Goal: Task Accomplishment & Management: Manage account settings

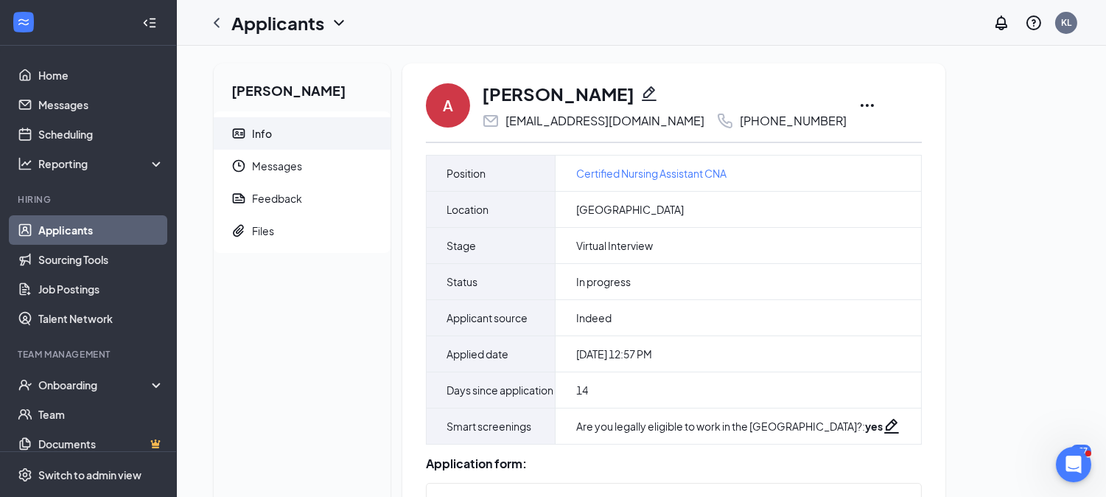
drag, startPoint x: 361, startPoint y: 93, endPoint x: 204, endPoint y: 89, distance: 157.0
copy h2 "Asia Lewis-Jones"
click at [136, 231] on link "Applicants" at bounding box center [101, 229] width 126 height 29
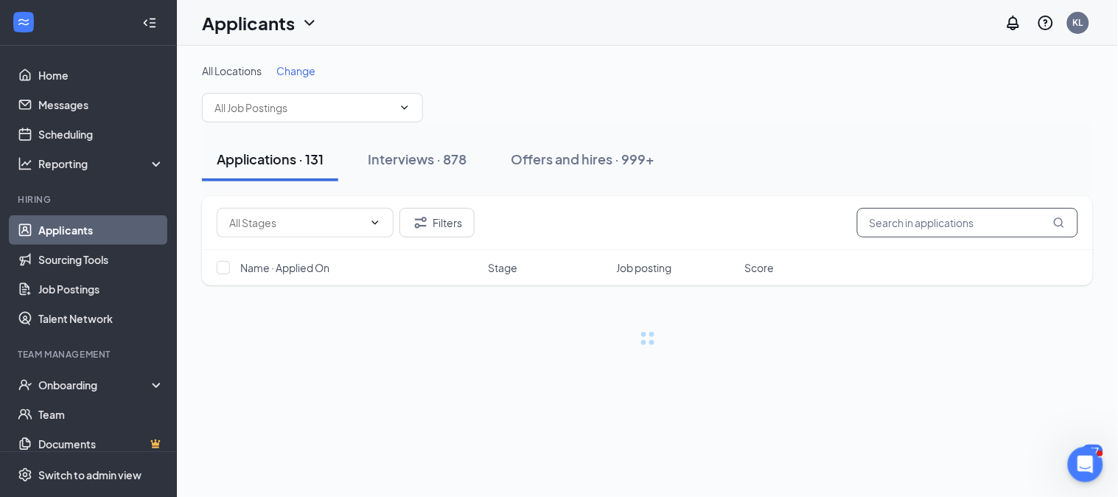
click at [922, 217] on input "text" at bounding box center [967, 222] width 221 height 29
paste input "Asia Lewis-Jones"
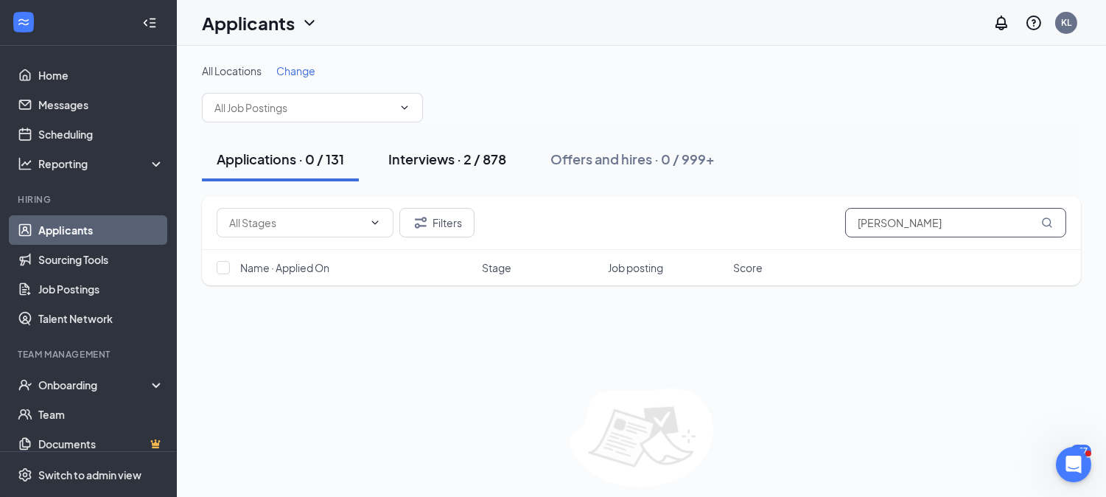
type input "Asia Lewis-Jones"
click at [491, 164] on div "Interviews · 2 / 878" at bounding box center [447, 159] width 118 height 18
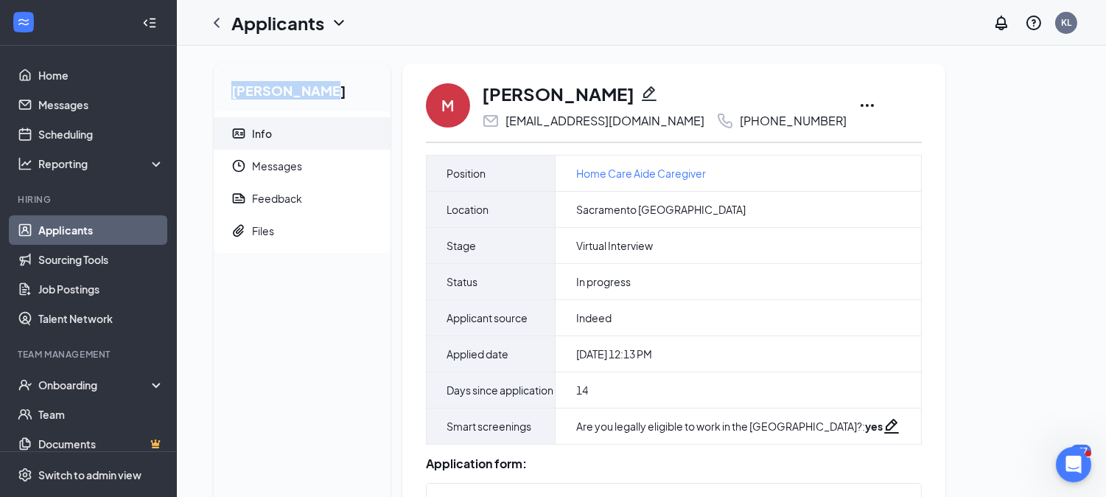
drag, startPoint x: 306, startPoint y: 100, endPoint x: 211, endPoint y: 91, distance: 95.5
click at [144, 234] on link "Applicants" at bounding box center [101, 229] width 126 height 29
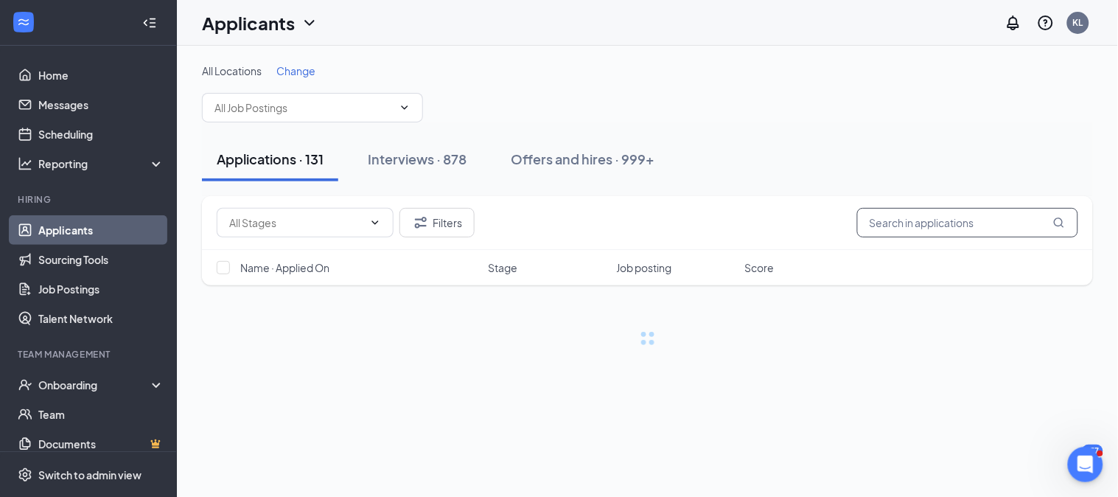
click at [990, 222] on input "text" at bounding box center [967, 222] width 221 height 29
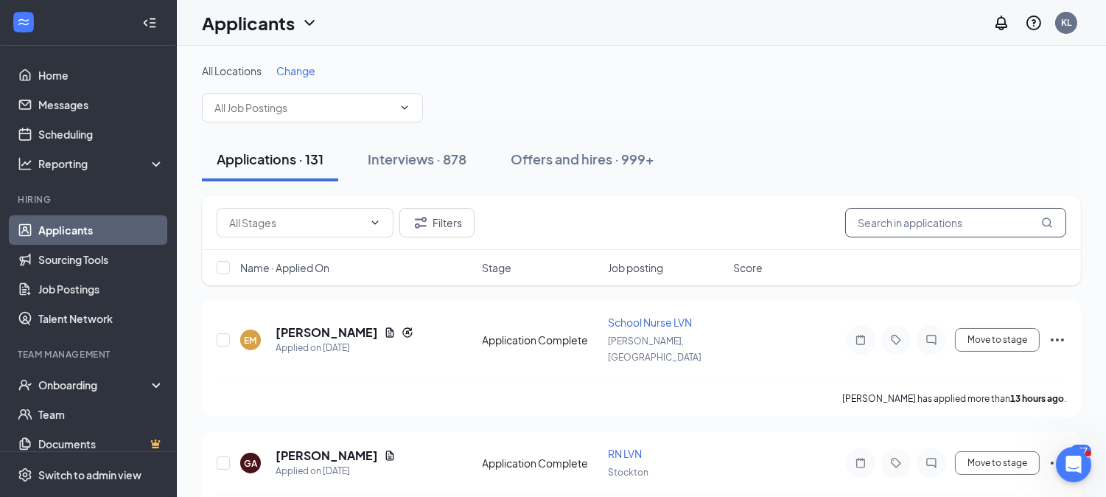
paste input "[PERSON_NAME]"
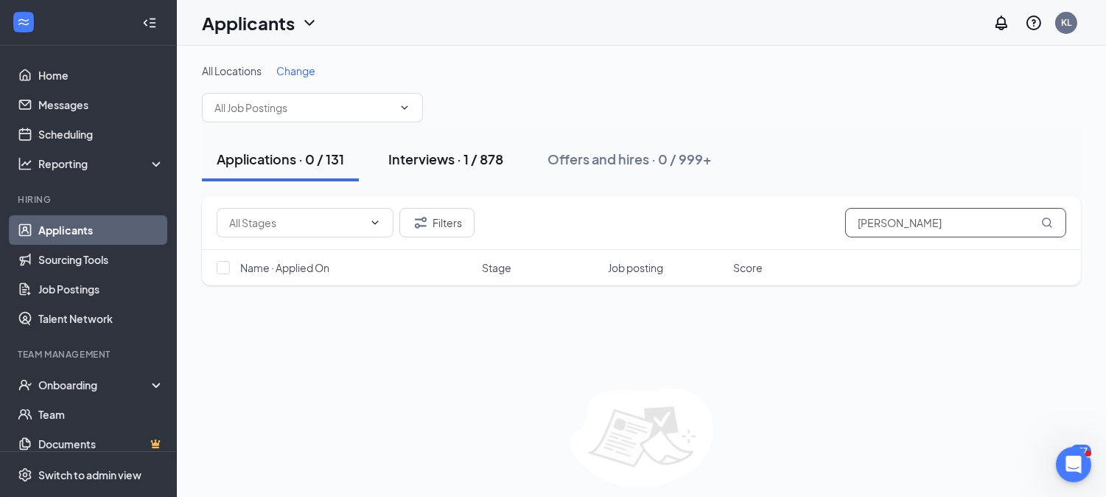
type input "[PERSON_NAME]"
click at [465, 161] on div "Interviews · 1 / 878" at bounding box center [445, 159] width 115 height 18
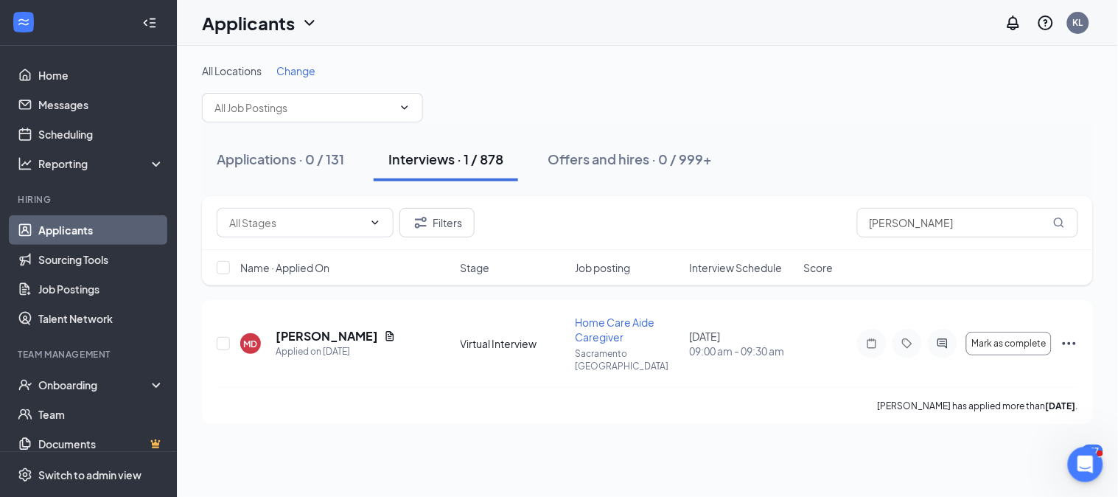
drag, startPoint x: 665, startPoint y: 487, endPoint x: 651, endPoint y: 459, distance: 31.6
click at [653, 463] on div "All Locations Change Applications · 0 / 131 Interviews · 1 / 878 Offers and hir…" at bounding box center [647, 271] width 941 height 451
click at [298, 329] on h5 "Maggie Davis" at bounding box center [327, 336] width 102 height 16
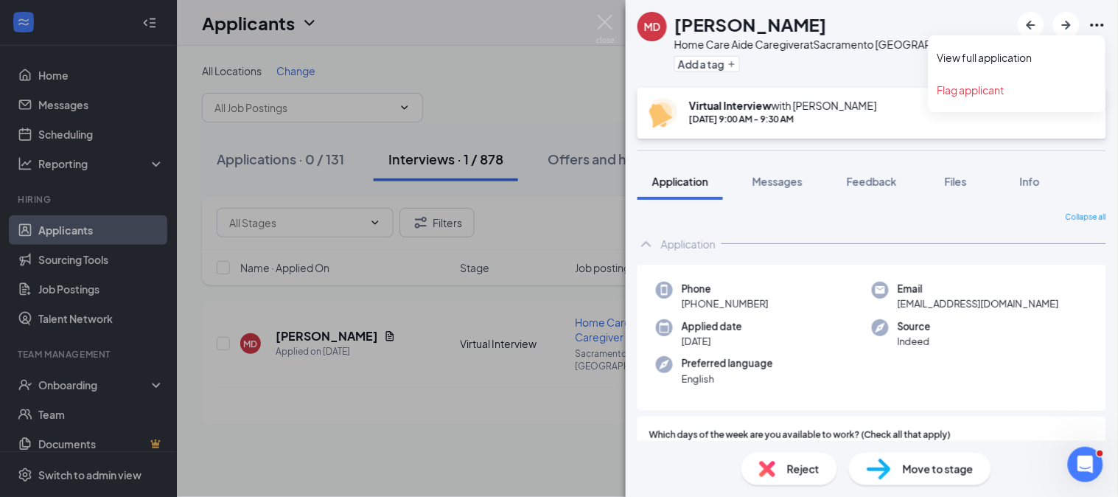
drag, startPoint x: 1103, startPoint y: 24, endPoint x: 1093, endPoint y: 40, distance: 18.6
click at [1104, 24] on icon "Ellipses" at bounding box center [1096, 25] width 13 height 3
click at [1026, 65] on link "View full application" at bounding box center [1016, 57] width 159 height 15
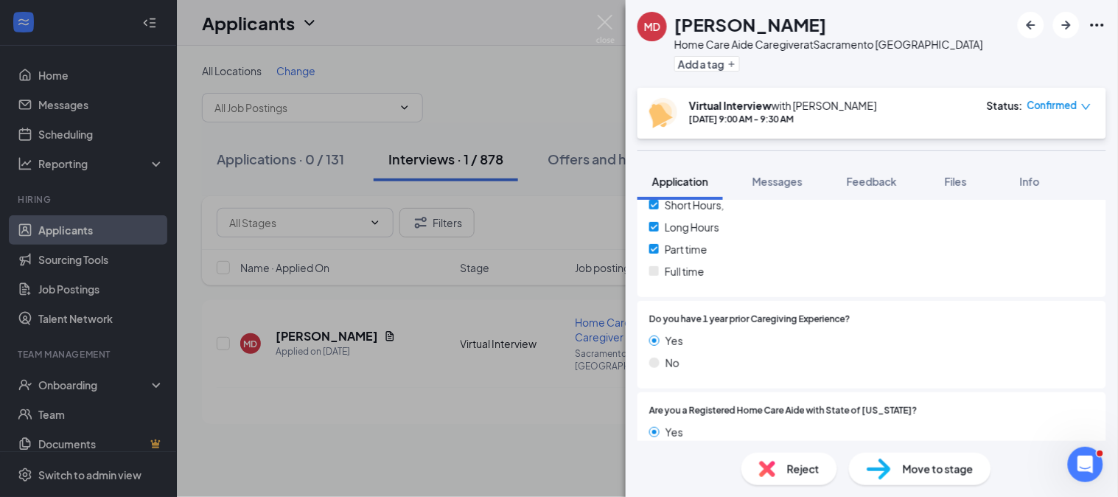
scroll to position [732, 0]
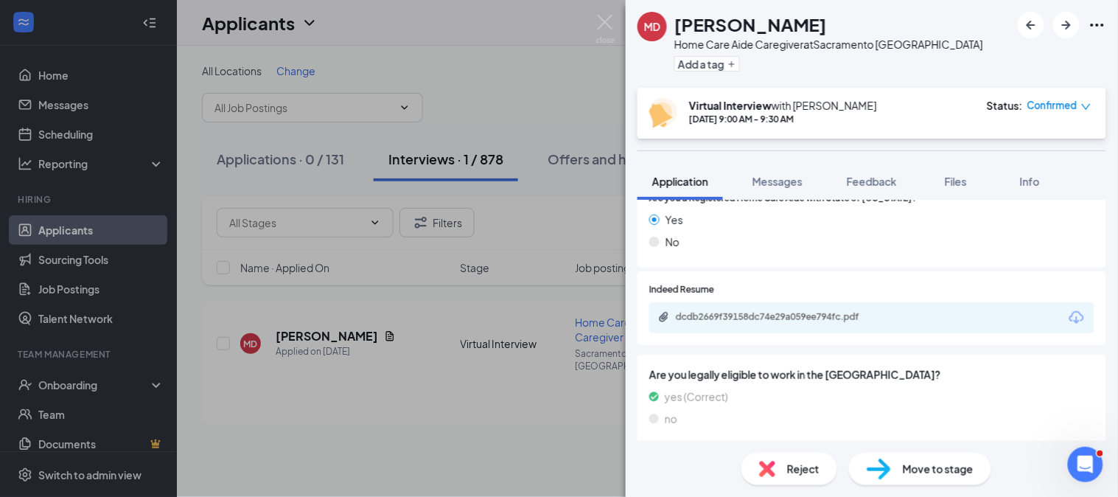
click at [850, 326] on div "dcdb2669f39158dc74e29a059ee794fc.pdf" at bounding box center [871, 317] width 445 height 31
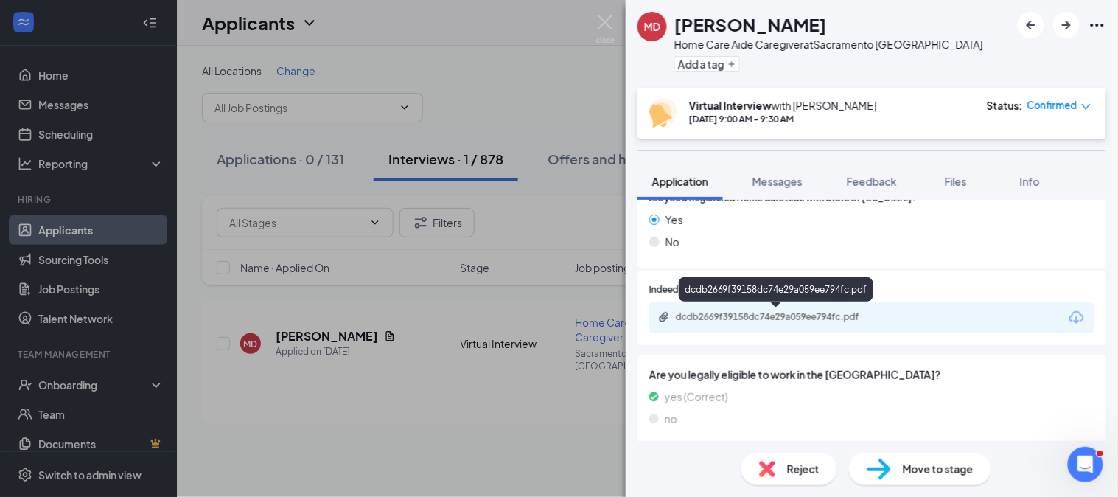
click at [843, 319] on div "dcdb2669f39158dc74e29a059ee794fc.pdf" at bounding box center [779, 317] width 206 height 12
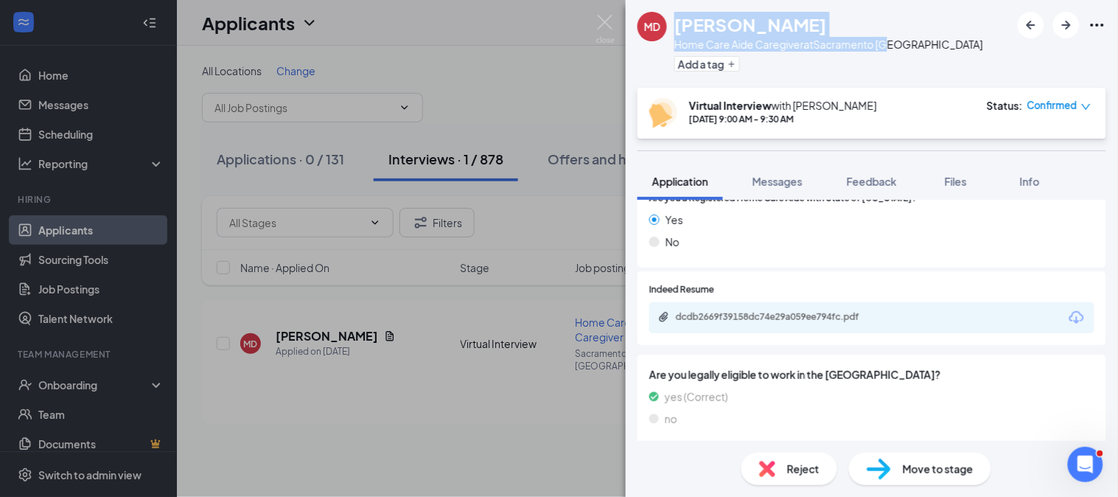
drag, startPoint x: 893, startPoint y: 42, endPoint x: 673, endPoint y: 28, distance: 220.7
click at [673, 28] on div "MD Maggie Davis Home Care Aide Caregiver at Sacramento CA Add a tag" at bounding box center [810, 44] width 346 height 64
copy div "Maggie Davis Home Care Aide Caregiver at Sacramento CA"
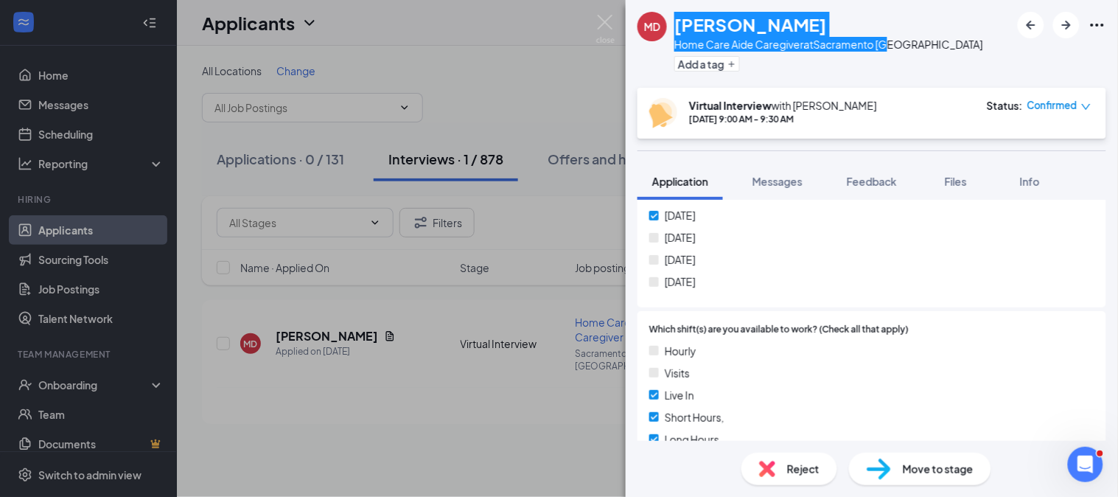
scroll to position [0, 0]
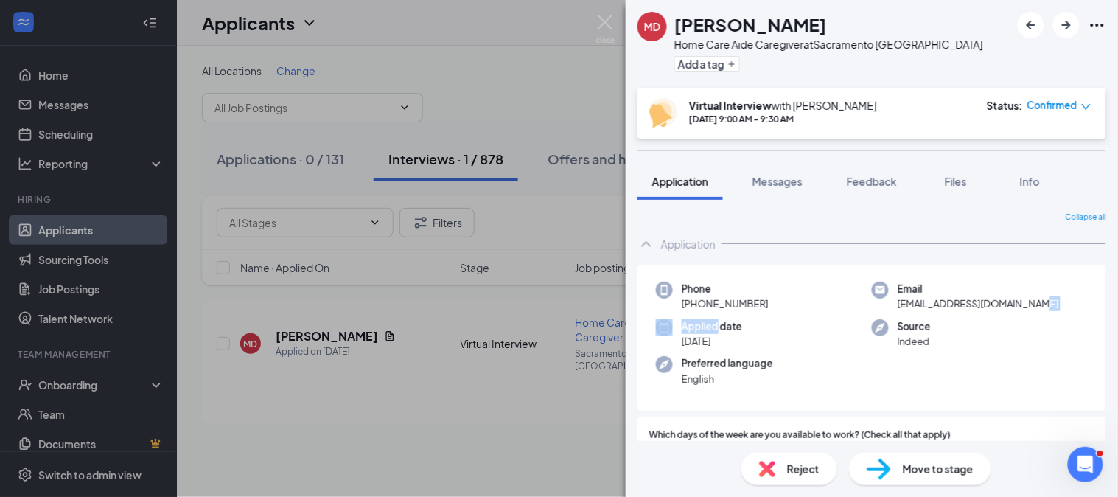
drag, startPoint x: 923, startPoint y: 318, endPoint x: 716, endPoint y: 323, distance: 207.1
click at [717, 323] on div "Phone +1 (916) 308-2949 Email butterflygurly83@gmail.com Applied date Sep 2 Sou…" at bounding box center [871, 338] width 469 height 147
drag, startPoint x: 684, startPoint y: 299, endPoint x: 1048, endPoint y: 308, distance: 364.8
click at [1048, 308] on div "Phone +1 (916) 308-2949 Email butterflygurly83@gmail.com Applied date Sep 2 Sou…" at bounding box center [871, 338] width 469 height 147
copy div "+1 (916) 308-2949 Email butterflygurly83@gmail.com"
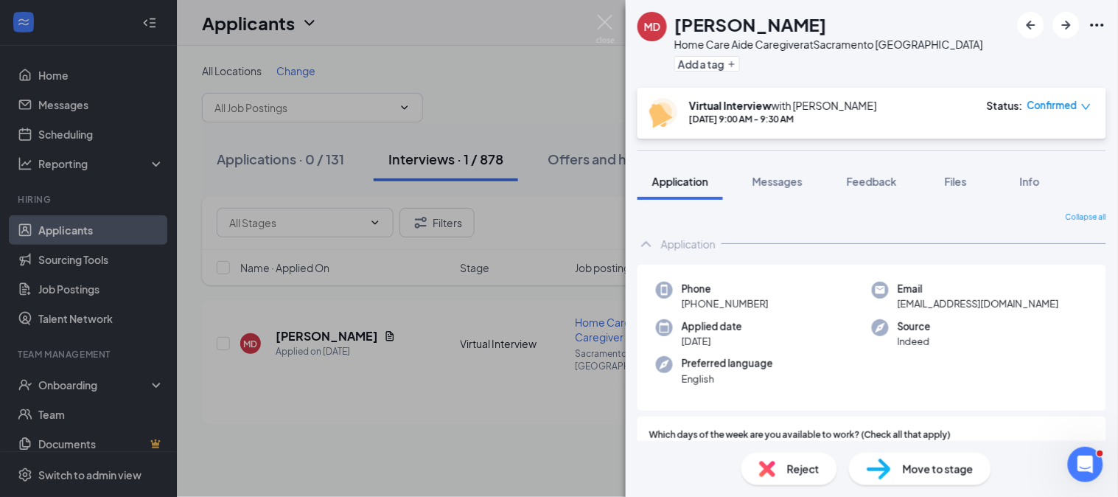
click at [852, 217] on div "Collapse all" at bounding box center [871, 217] width 469 height 12
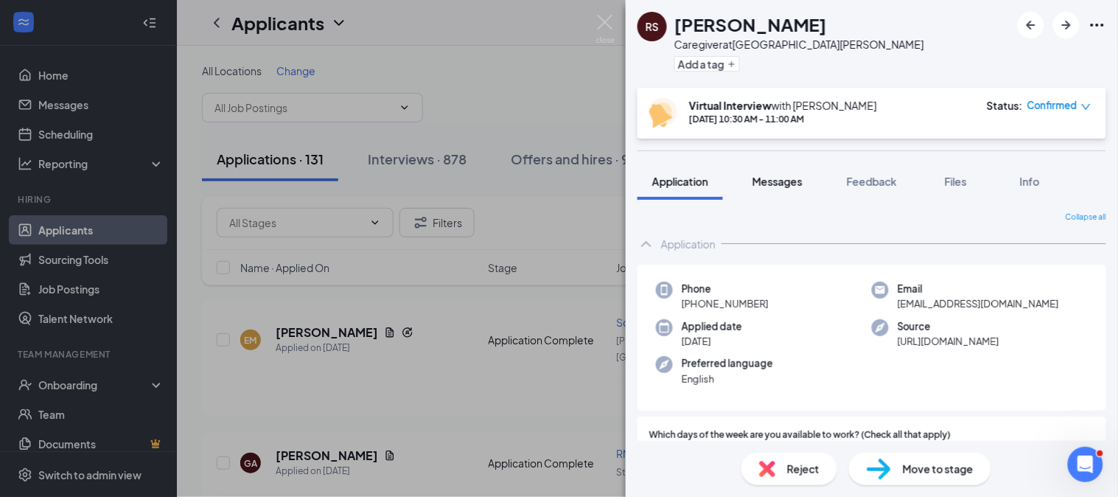
click at [761, 169] on button "Messages" at bounding box center [778, 181] width 80 height 37
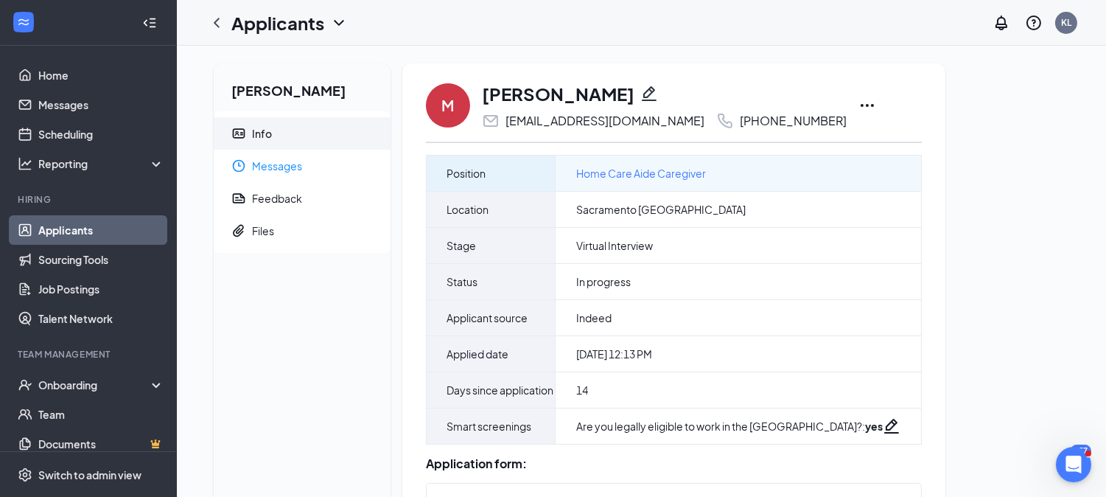
drag, startPoint x: 299, startPoint y: 171, endPoint x: 437, endPoint y: 172, distance: 137.8
click at [299, 171] on span "Messages" at bounding box center [315, 166] width 127 height 32
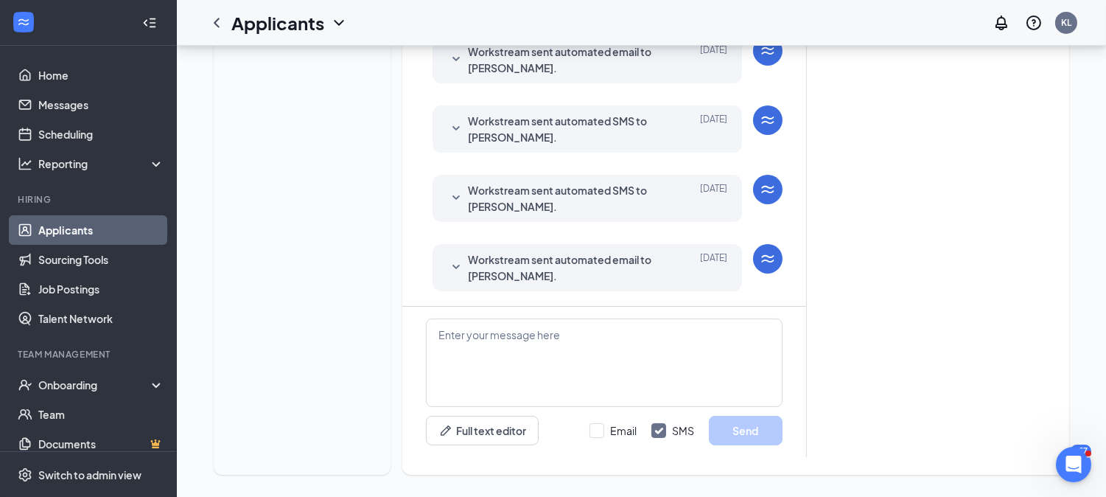
scroll to position [457, 0]
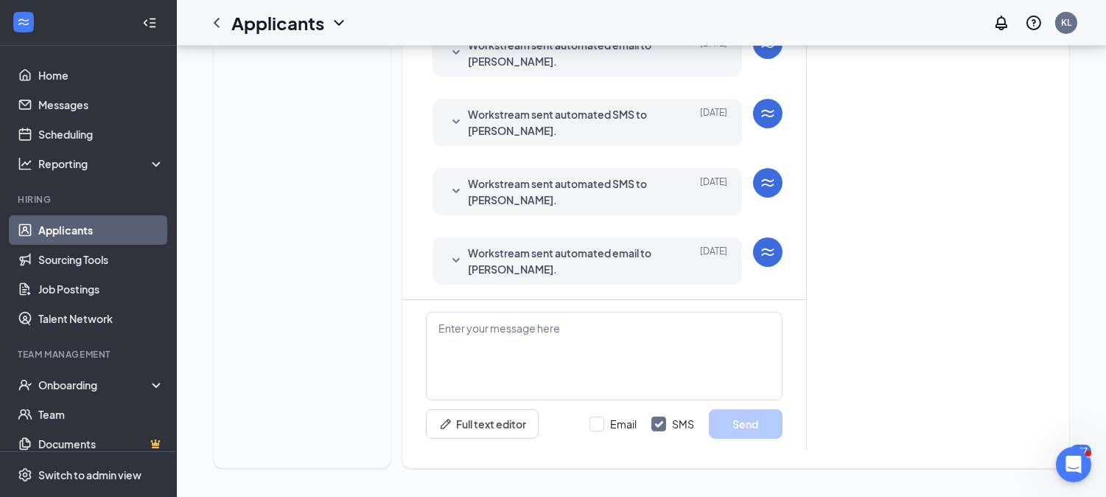
click at [565, 262] on span "Workstream sent automated email to [PERSON_NAME]." at bounding box center [564, 261] width 193 height 32
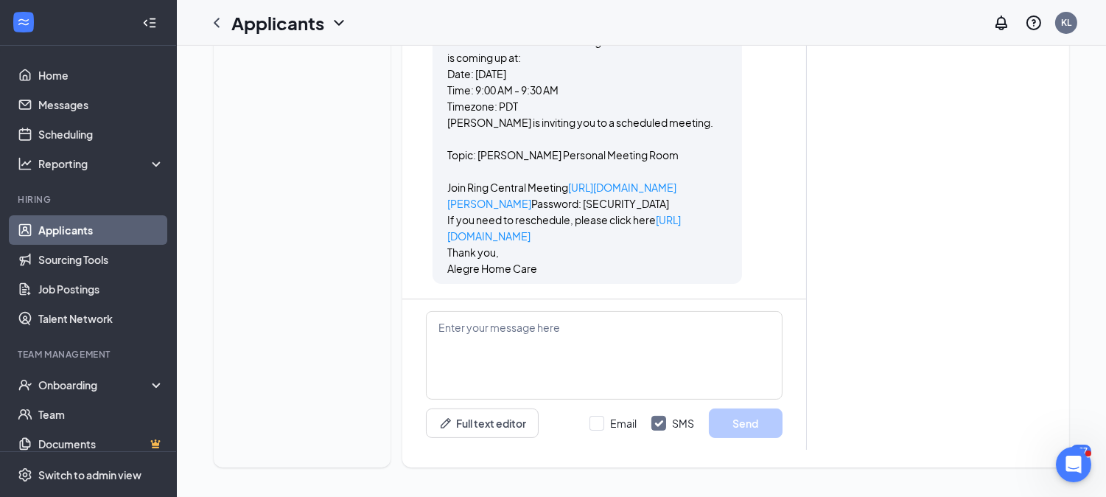
scroll to position [806, 0]
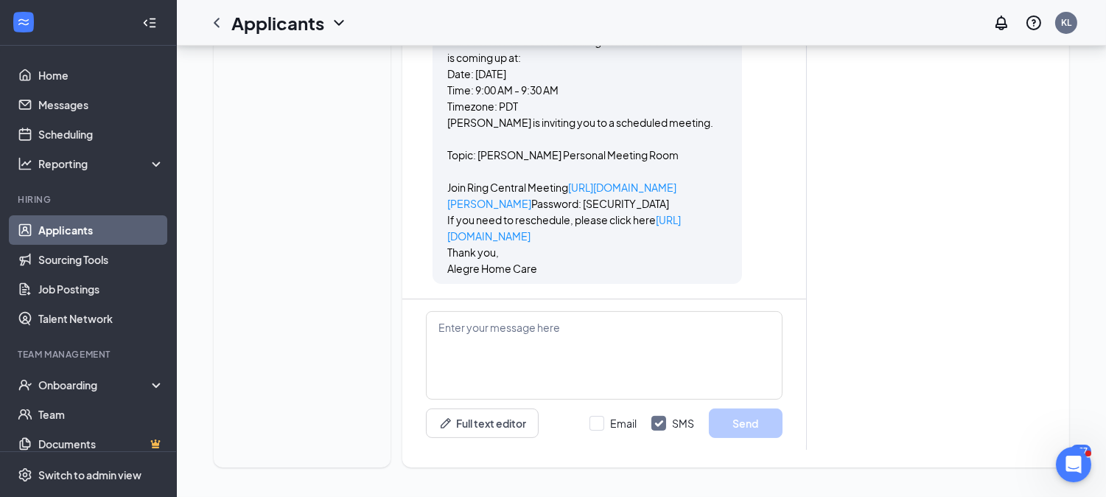
click at [545, 161] on p "[PERSON_NAME] is inviting you to a scheduled meeting. Topic: [PERSON_NAME] Pers…" at bounding box center [587, 162] width 280 height 97
click at [561, 181] on link "https://v.ringcentral.com/join/kristine-alegrehomecare?pw=d6ec00f1cc6ff0fb5b986…" at bounding box center [561, 195] width 229 height 29
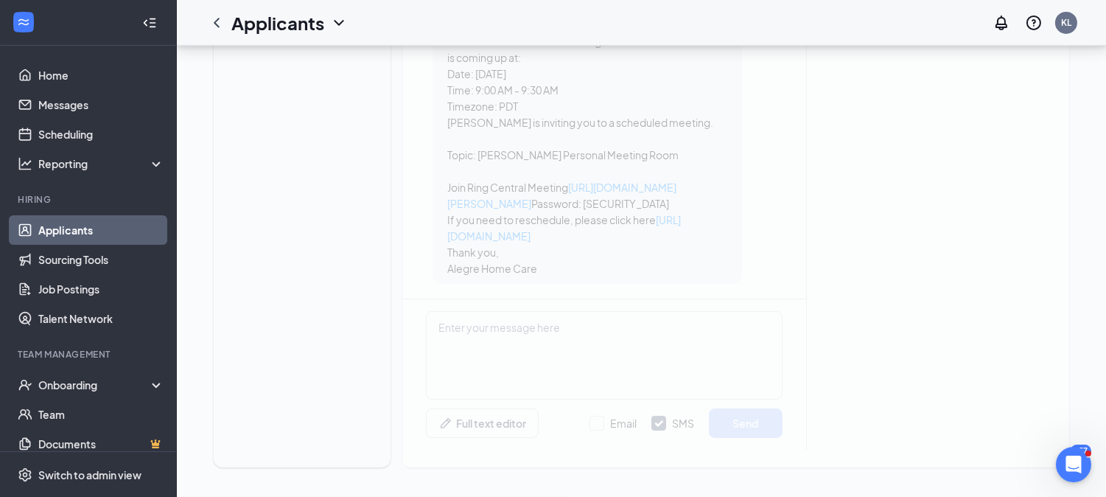
scroll to position [0, 0]
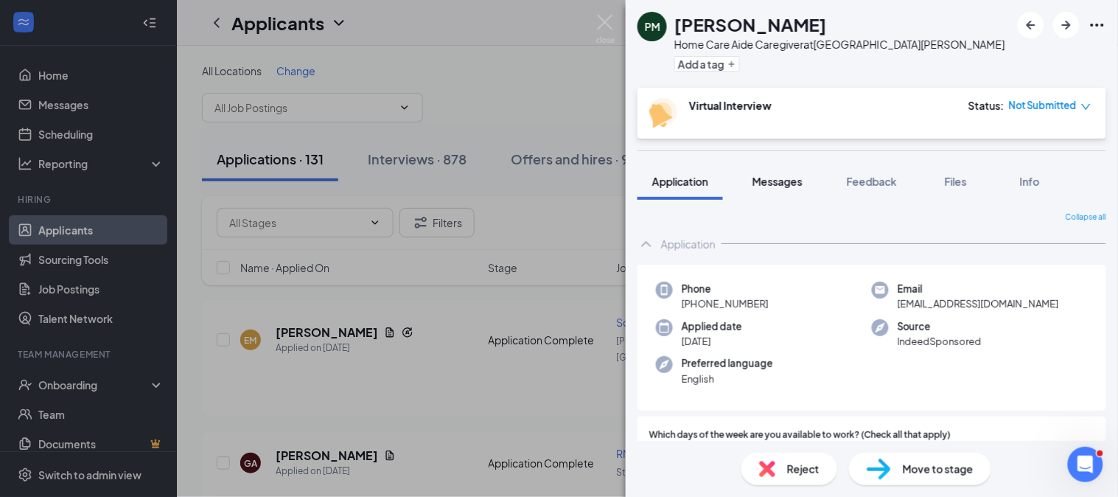
click at [781, 182] on span "Messages" at bounding box center [777, 181] width 50 height 13
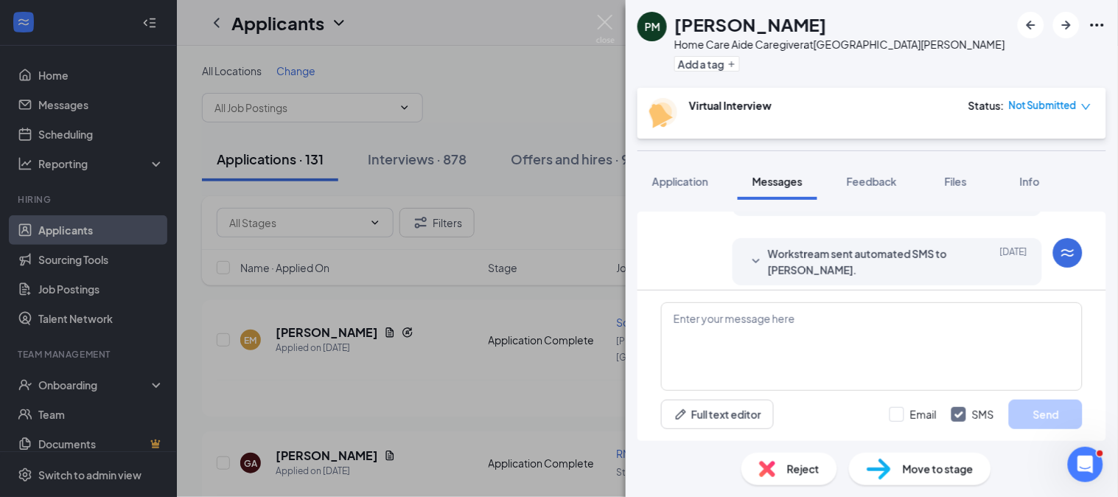
scroll to position [240, 0]
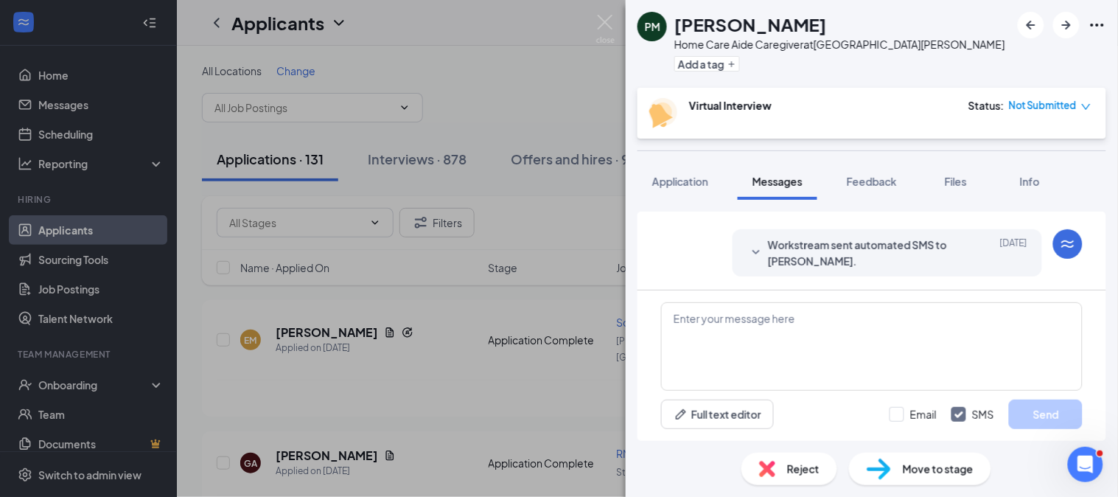
click at [782, 259] on span "Workstream sent automated SMS to Pedro mejias." at bounding box center [864, 253] width 193 height 32
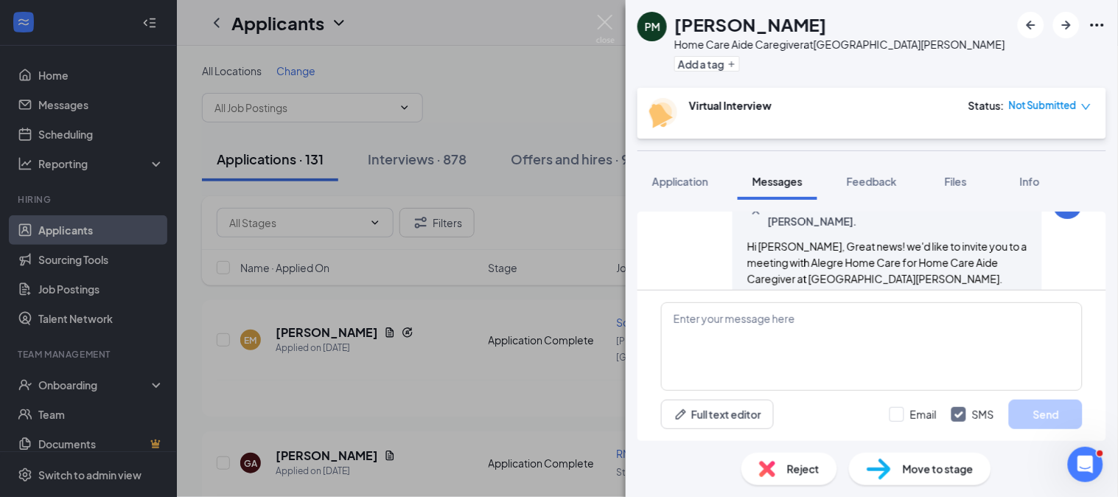
scroll to position [309, 0]
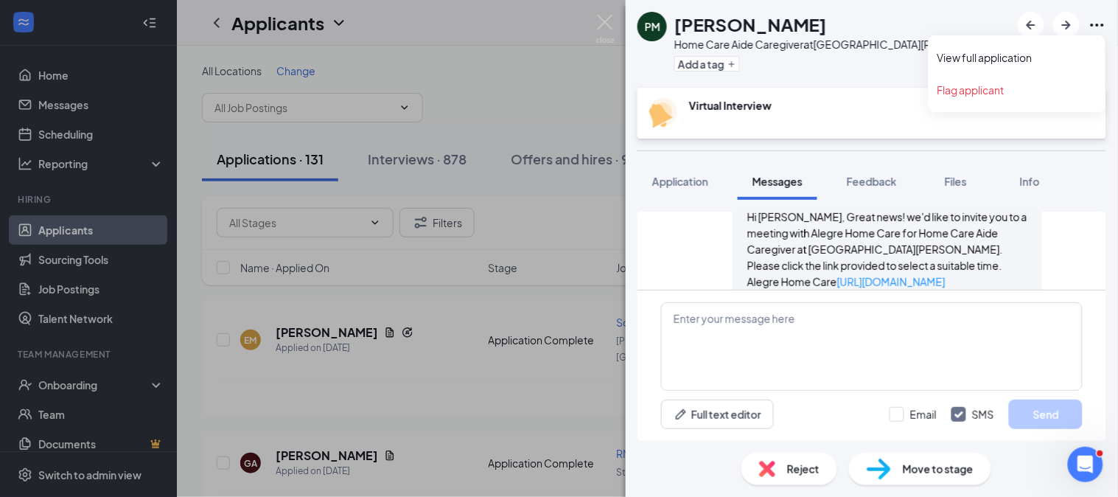
click at [1101, 27] on icon "Ellipses" at bounding box center [1097, 25] width 18 height 18
click at [1044, 60] on link "View full application" at bounding box center [1016, 57] width 159 height 15
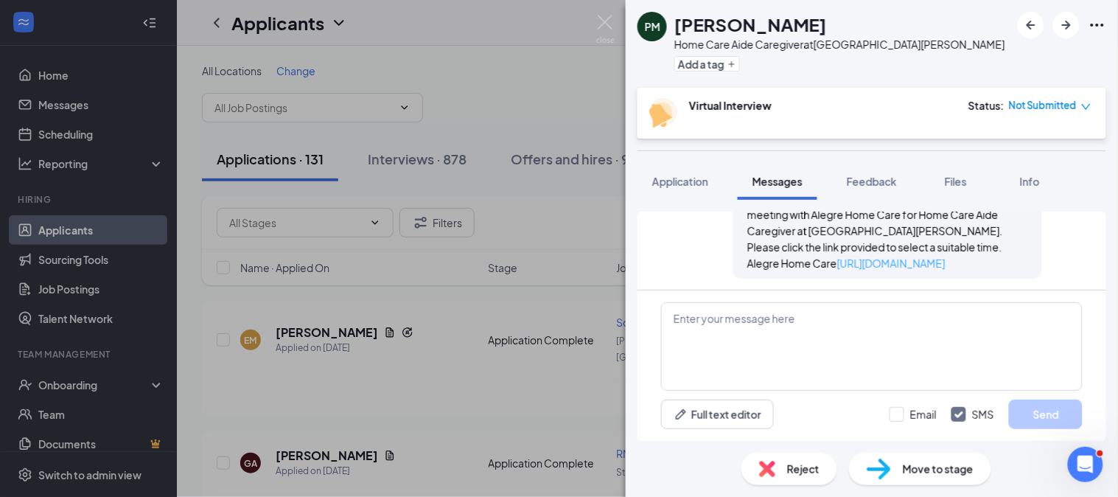
scroll to position [330, 0]
click at [668, 193] on button "Application" at bounding box center [679, 181] width 85 height 37
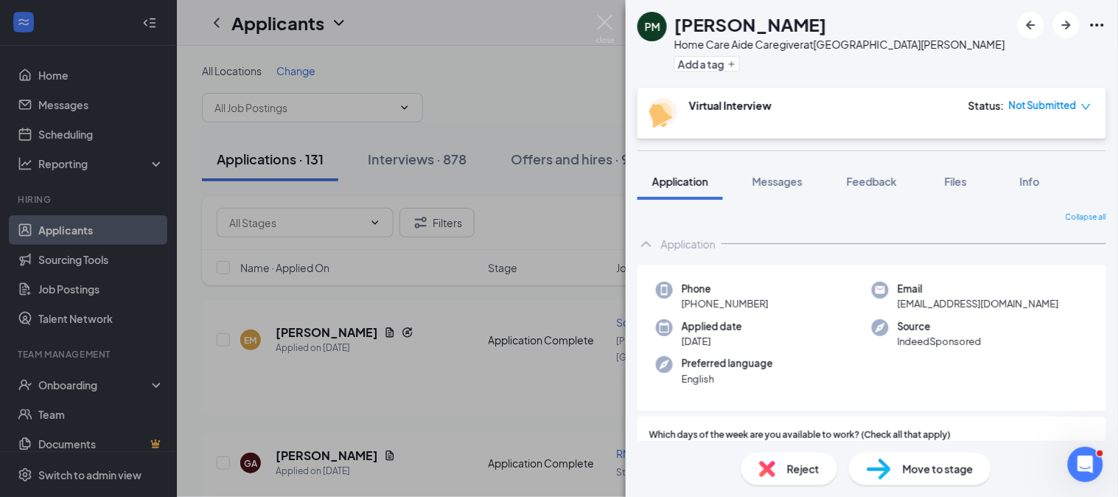
drag, startPoint x: 739, startPoint y: 152, endPoint x: 763, endPoint y: 255, distance: 106.0
click at [763, 253] on div "PM Pedro mejias Home Care Aide Caregiver at San Jose Add a tag Virtual Intervie…" at bounding box center [872, 248] width 492 height 497
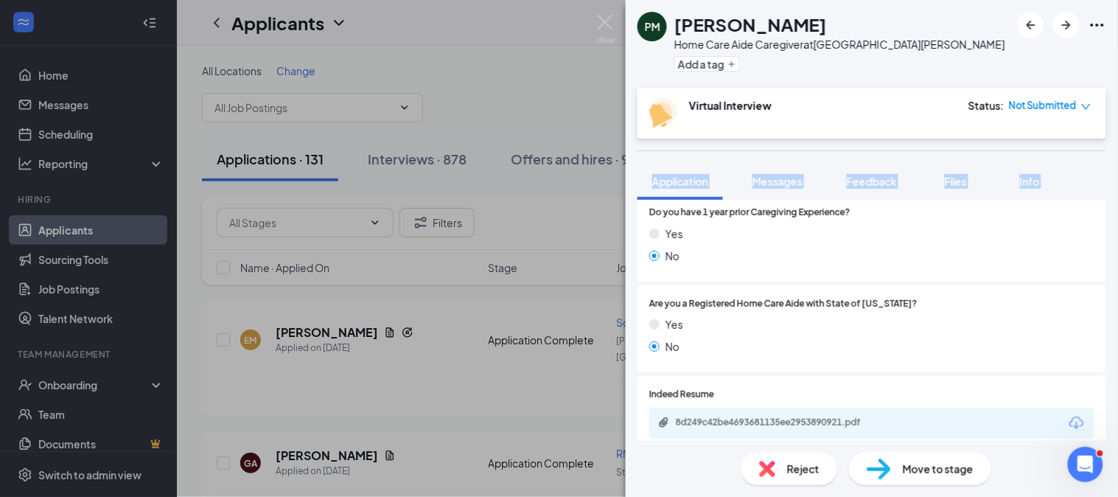
scroll to position [731, 0]
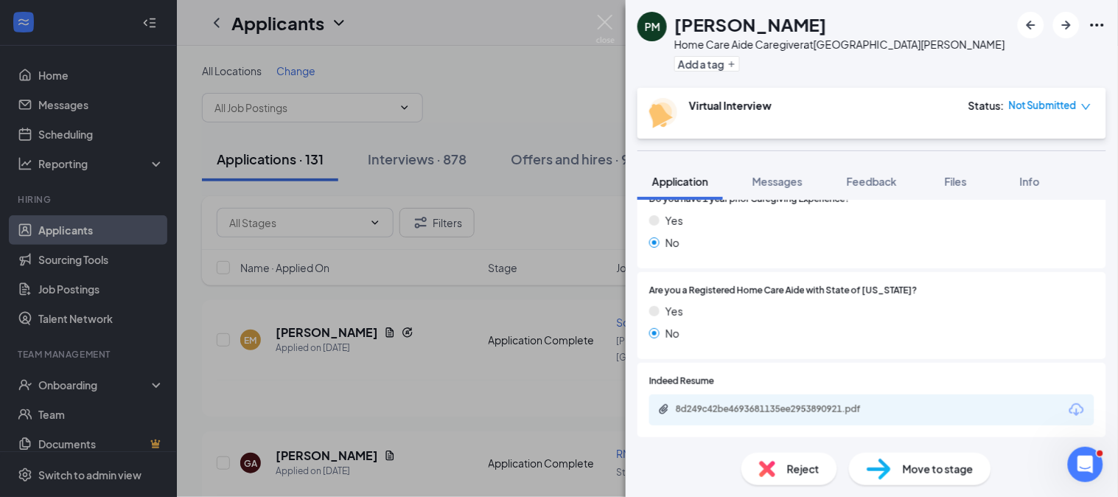
click at [900, 414] on div "8d249c42be4693681135ee2953890921.pdf" at bounding box center [871, 409] width 445 height 31
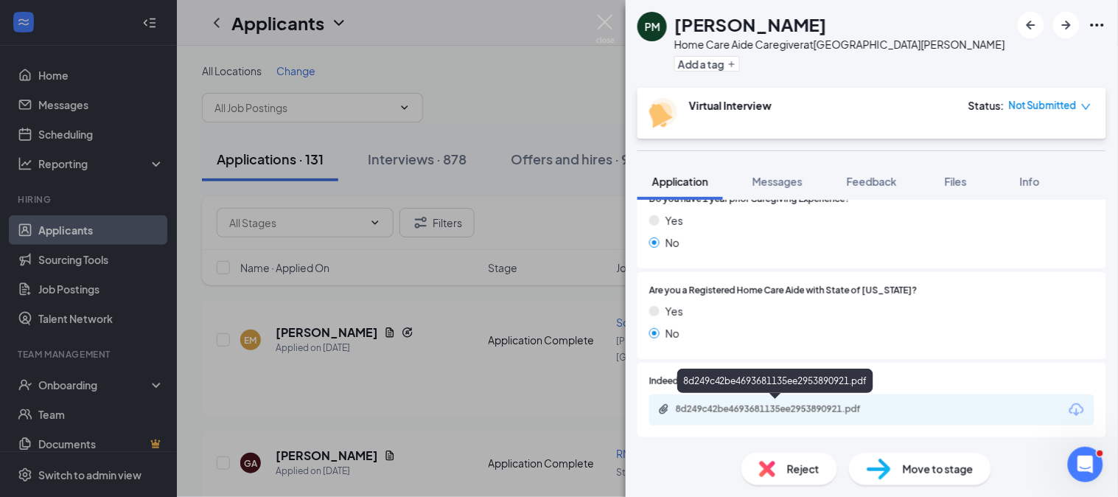
click at [869, 413] on div "8d249c42be4693681135ee2953890921.pdf" at bounding box center [777, 410] width 239 height 14
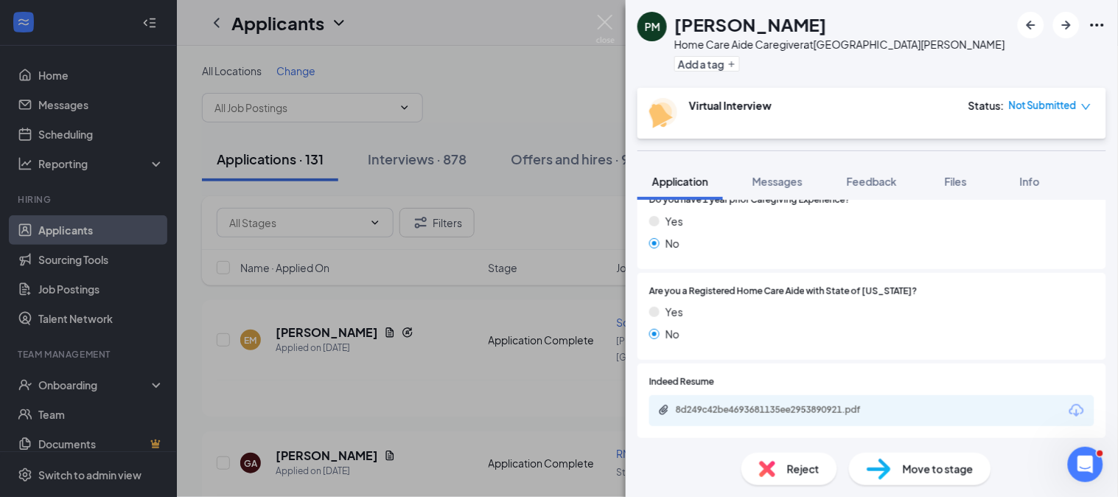
scroll to position [726, 0]
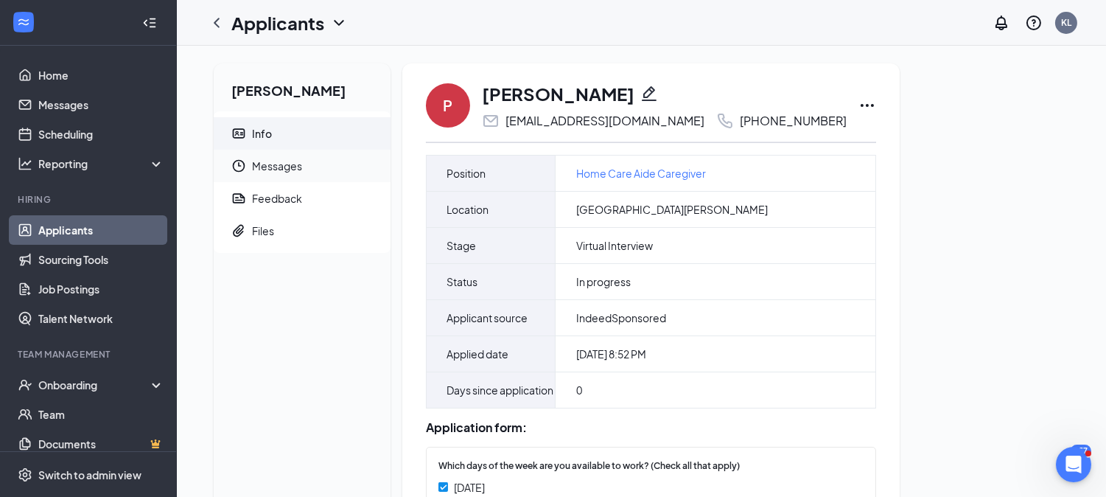
click at [307, 167] on span "Messages" at bounding box center [315, 166] width 127 height 32
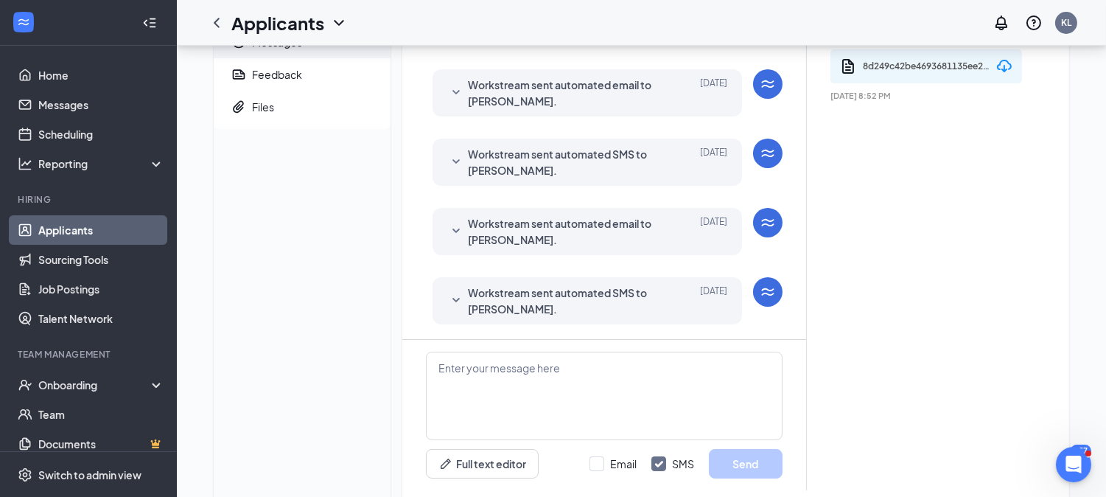
scroll to position [164, 0]
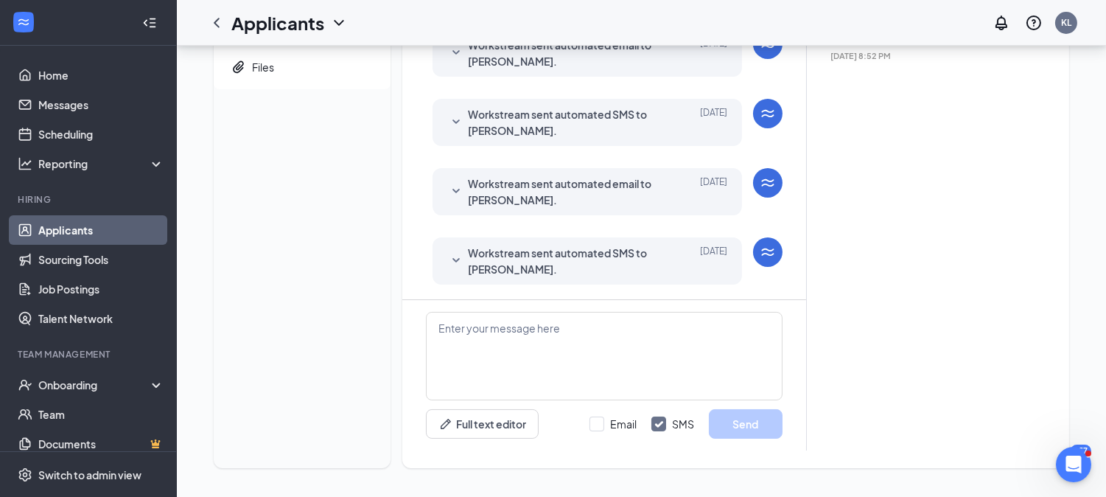
drag, startPoint x: 556, startPoint y: 237, endPoint x: 561, endPoint y: 246, distance: 10.5
click at [556, 237] on div "Workstream sent automated SMS to Pedro mejias. Sep 15 Hi Pedro mejias, Great ne…" at bounding box center [586, 260] width 309 height 47
click at [561, 262] on span "Workstream sent automated SMS to [PERSON_NAME]." at bounding box center [564, 261] width 193 height 32
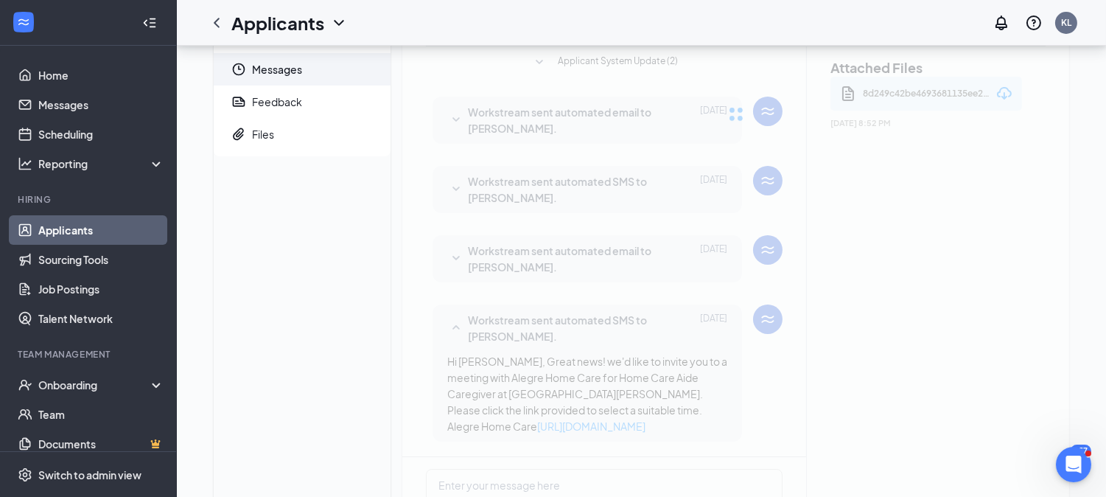
scroll to position [0, 0]
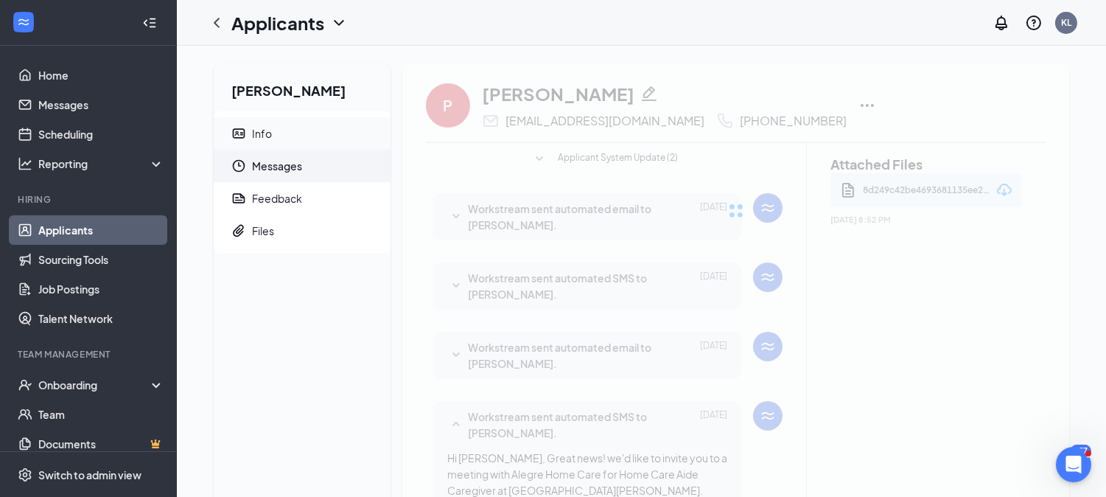
click at [307, 136] on span "Info" at bounding box center [315, 133] width 127 height 32
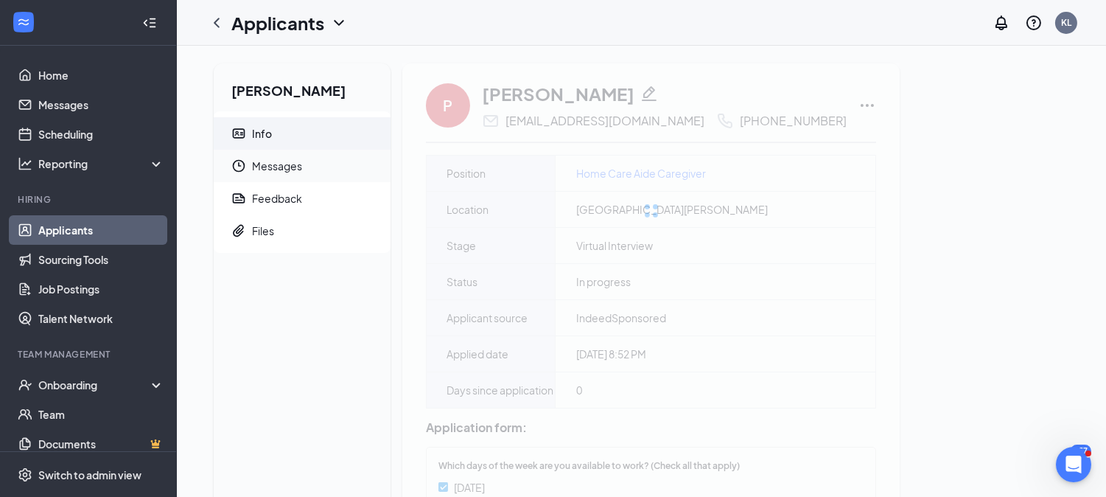
click at [281, 164] on span "Messages" at bounding box center [315, 166] width 127 height 32
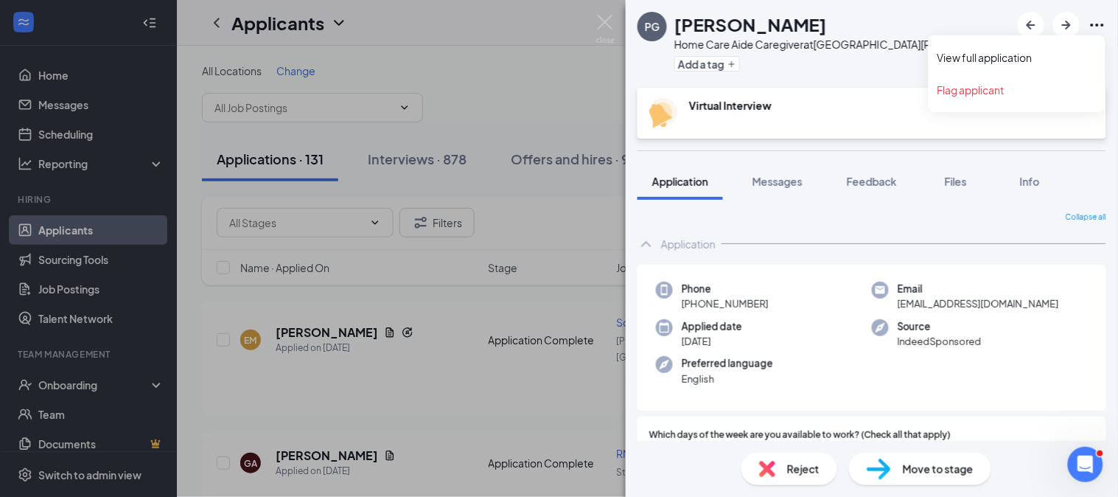
click at [1099, 27] on icon "Ellipses" at bounding box center [1097, 25] width 18 height 18
click at [986, 65] on link "View full application" at bounding box center [1016, 57] width 159 height 15
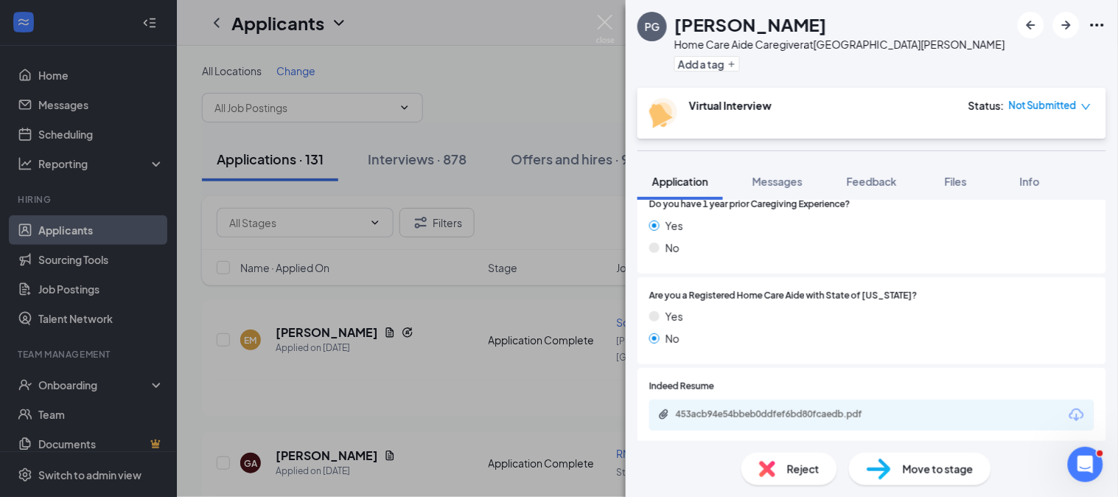
scroll to position [731, 0]
